Goal: Task Accomplishment & Management: Use online tool/utility

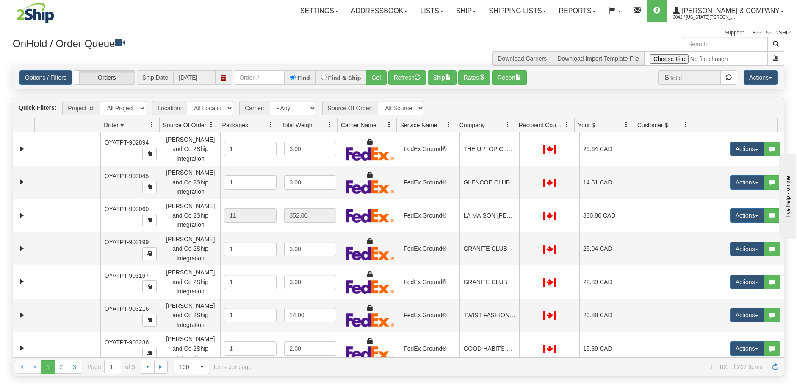
scroll to position [1186, 0]
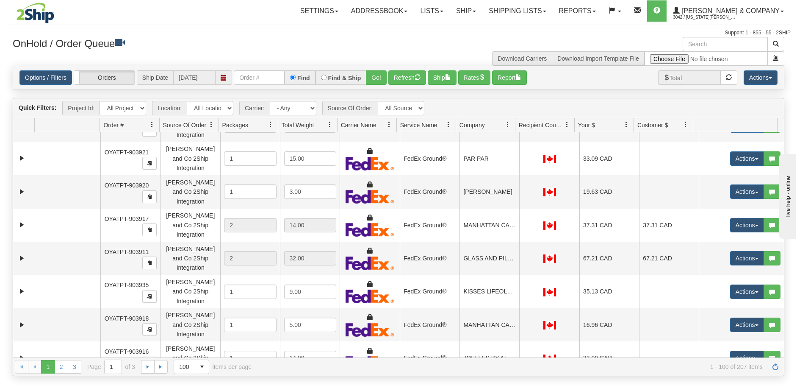
click at [742, 384] on button "Actions" at bounding box center [748, 391] width 34 height 14
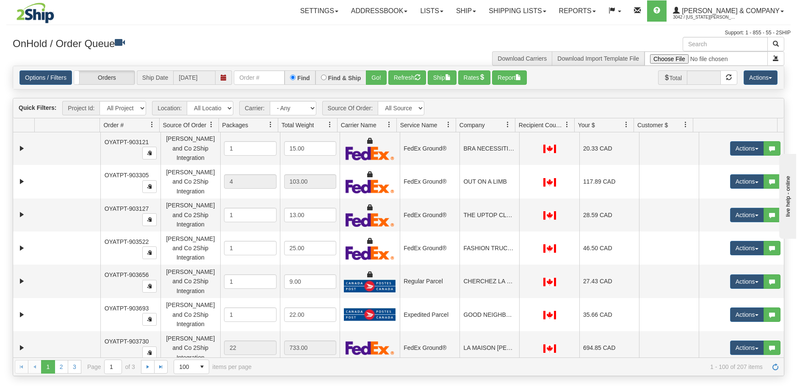
scroll to position [297, 0]
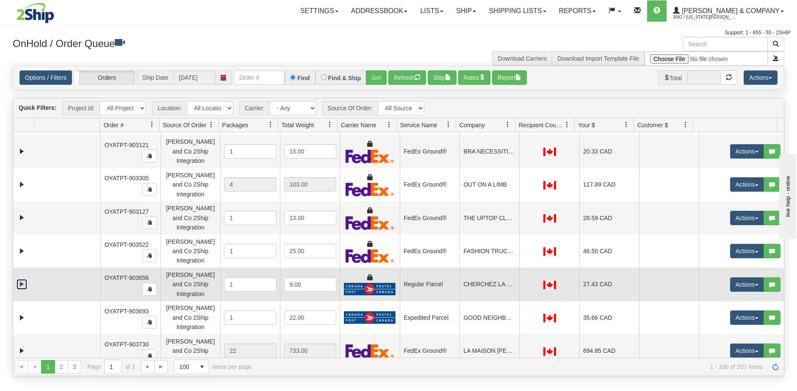
click at [24, 279] on link "Expand" at bounding box center [22, 284] width 11 height 11
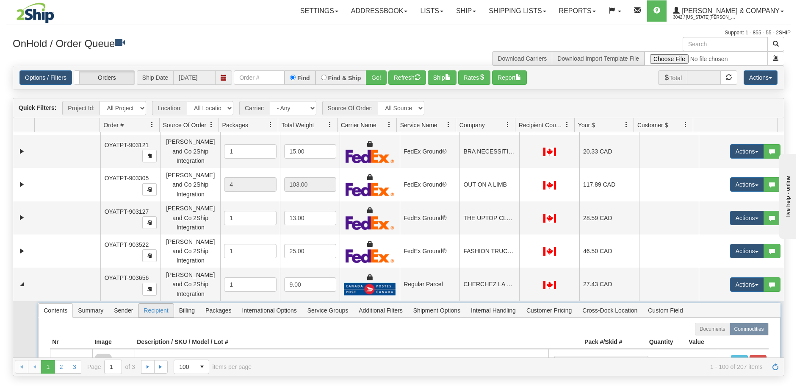
click at [144, 303] on span "Recipient" at bounding box center [156, 310] width 35 height 14
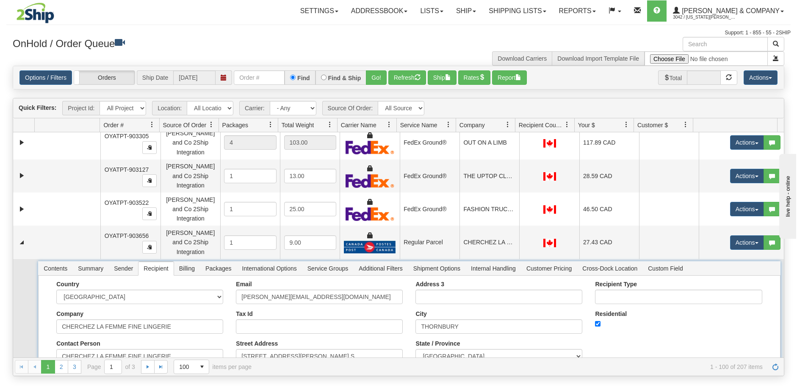
scroll to position [339, 0]
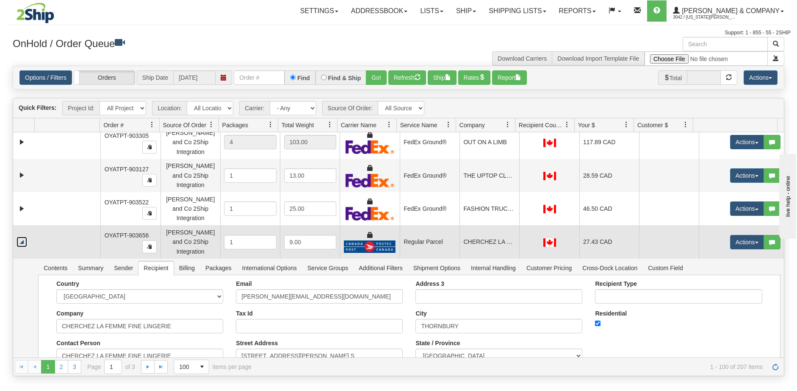
click at [25, 236] on link "Collapse" at bounding box center [22, 241] width 11 height 11
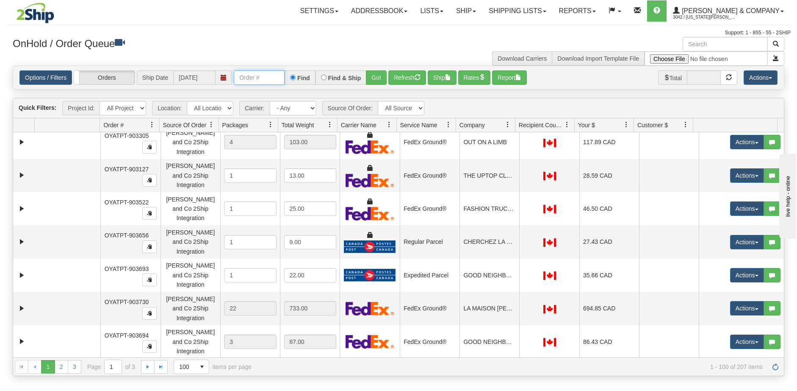
click at [269, 83] on input "text" at bounding box center [259, 77] width 51 height 14
type input "904296"
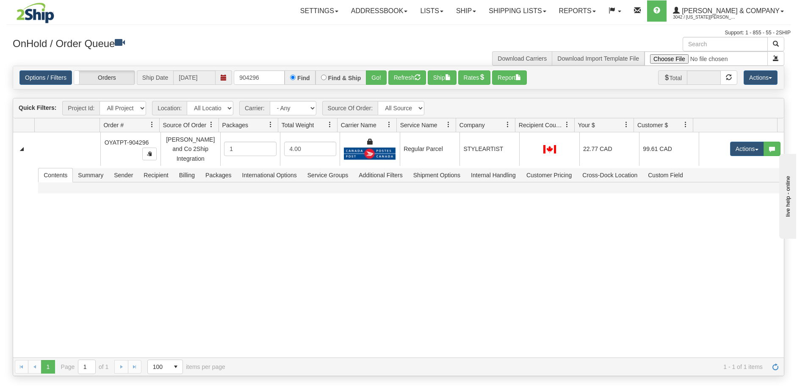
scroll to position [0, 0]
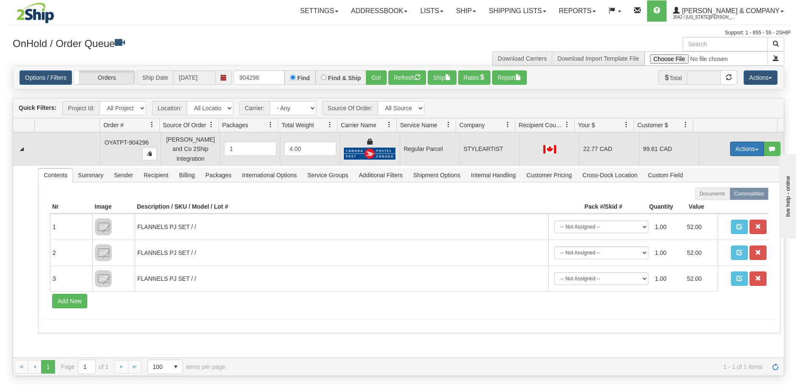
click at [731, 148] on button "Actions" at bounding box center [748, 149] width 34 height 14
click at [724, 187] on link "Rate All Services" at bounding box center [730, 186] width 68 height 11
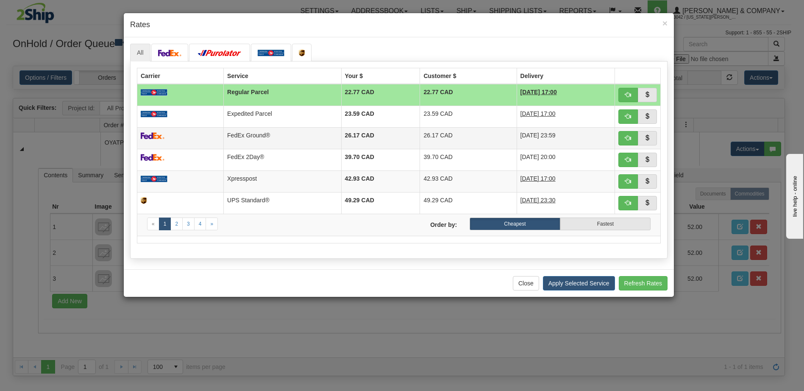
click at [245, 138] on td "FedEx Ground®" at bounding box center [283, 138] width 118 height 22
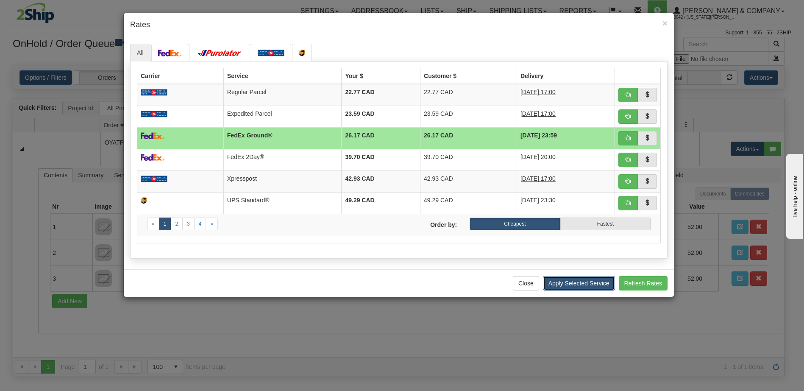
click at [558, 281] on button "Apply Selected Service" at bounding box center [579, 283] width 72 height 14
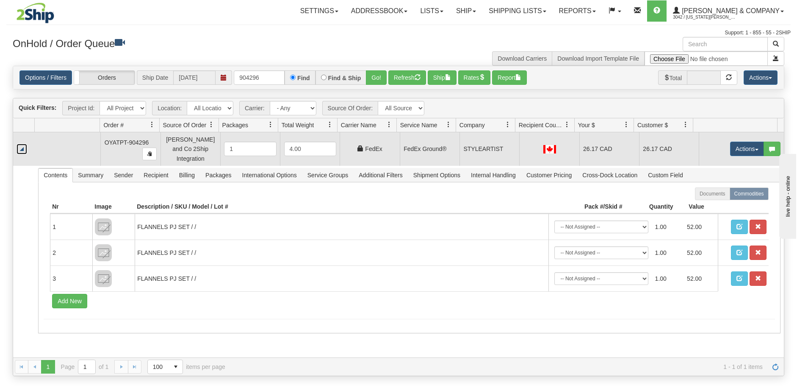
click at [22, 146] on link "Collapse" at bounding box center [22, 149] width 11 height 11
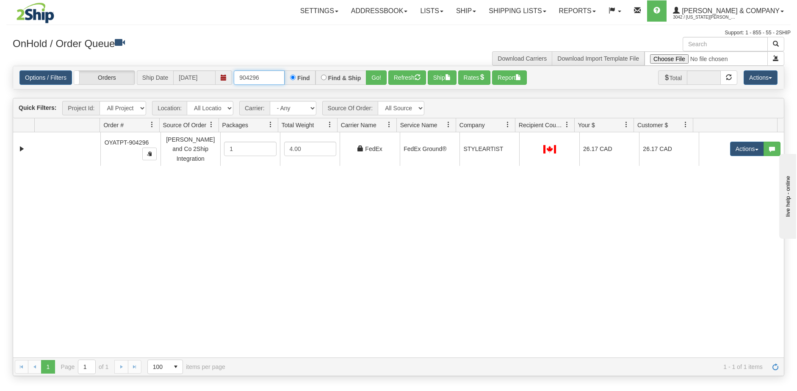
drag, startPoint x: 263, startPoint y: 77, endPoint x: -25, endPoint y: 42, distance: 289.8
click at [0, 42] on html "Toggle navigation Settings Shipping Preferences New Recipients" at bounding box center [398, 195] width 797 height 391
click at [382, 76] on button "Go!" at bounding box center [376, 77] width 21 height 14
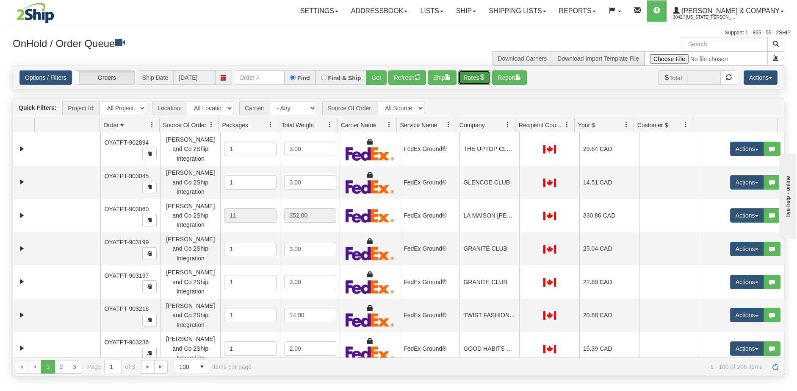
click at [474, 81] on button "Rates" at bounding box center [474, 77] width 33 height 14
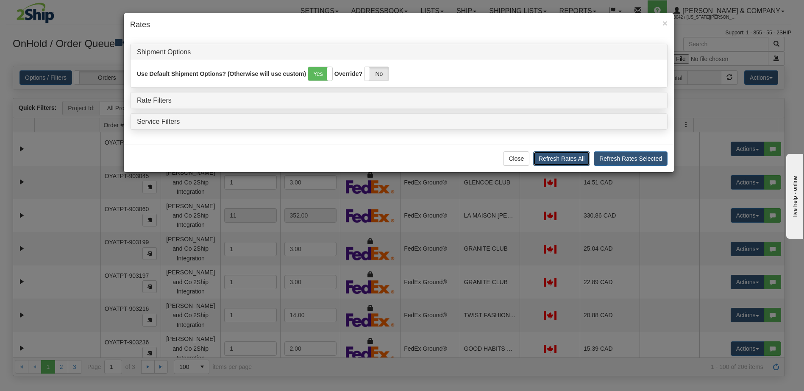
click at [553, 162] on button "Refresh Rates All" at bounding box center [561, 158] width 57 height 14
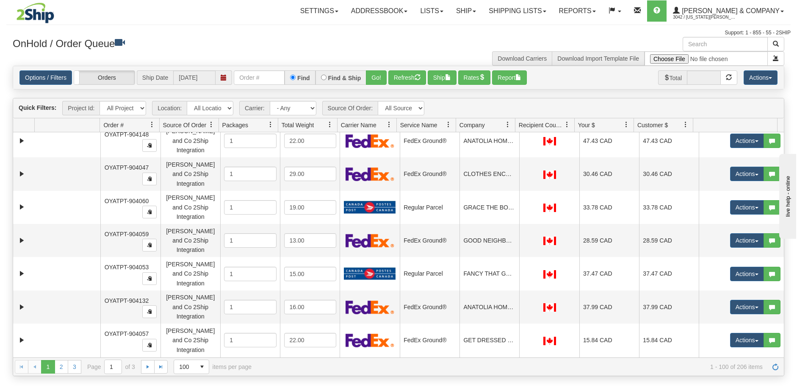
scroll to position [1240, 0]
